Goal: Find specific page/section: Find specific page/section

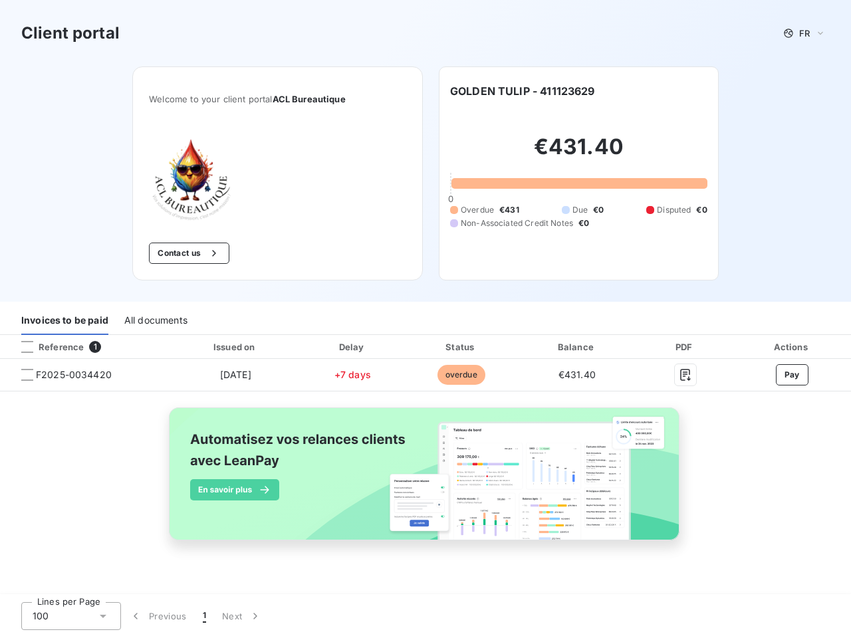
click at [425, 319] on div "Invoices to be paid All documents" at bounding box center [425, 321] width 851 height 28
click at [804, 33] on span "FR" at bounding box center [804, 33] width 11 height 11
click at [187, 253] on button "Contact us" at bounding box center [189, 253] width 80 height 21
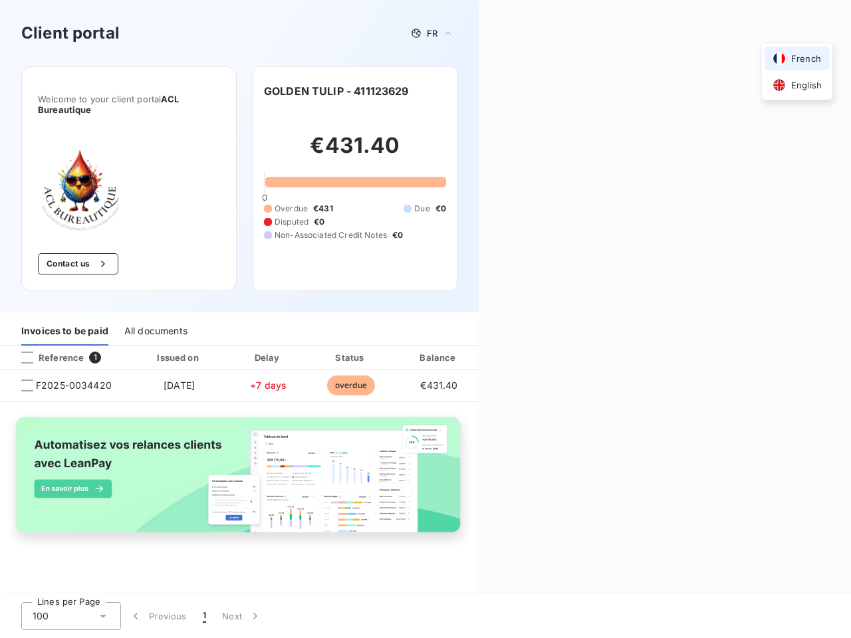
click at [522, 91] on div "Contact us Fill out the form below, and a member of our team will get back to y…" at bounding box center [665, 319] width 372 height 638
click at [64, 321] on div "Invoices to be paid" at bounding box center [64, 332] width 87 height 28
